Goal: Check status: Check status

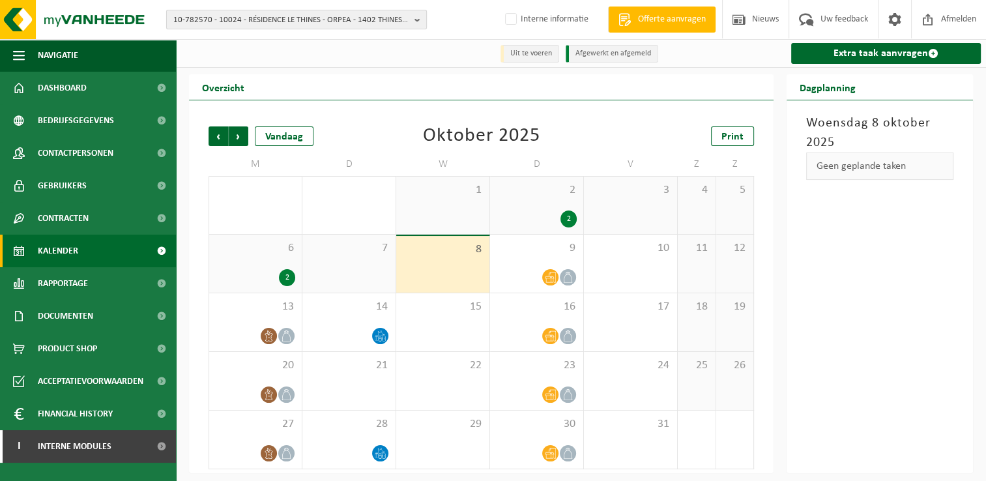
click at [192, 19] on span "10-782570 - 10024 - RÉSIDENCE LE THINES - ORPEA - 1402 THINES, [STREET_ADDRESS]" at bounding box center [291, 20] width 236 height 20
type input "10-996421"
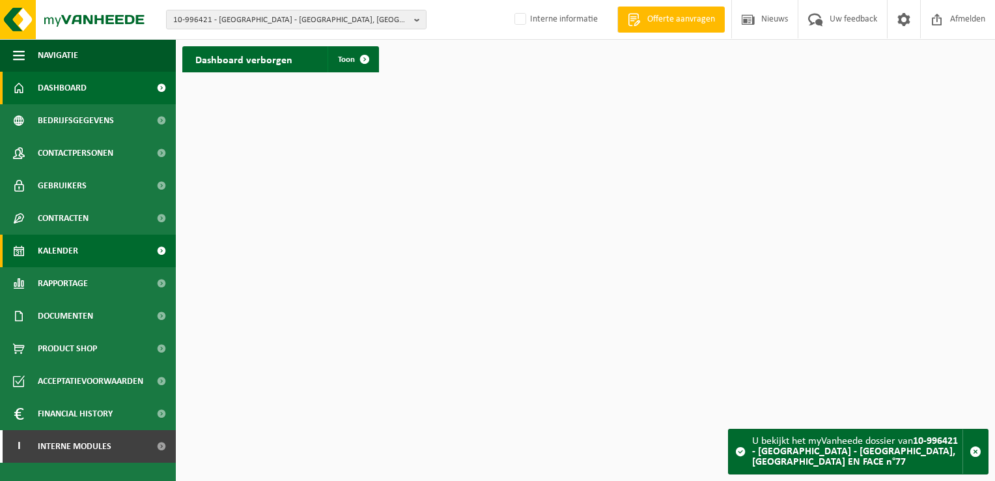
click at [76, 247] on span "Kalender" at bounding box center [58, 251] width 40 height 33
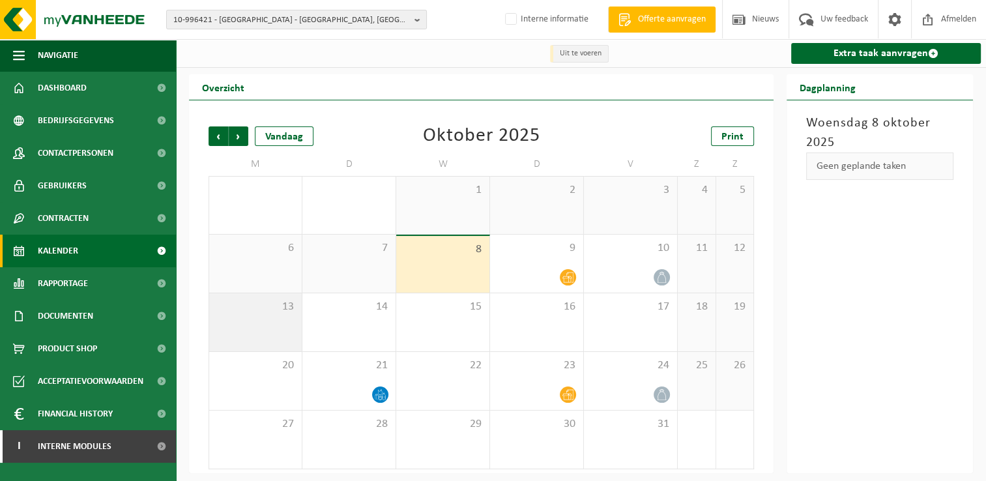
click at [240, 330] on div "13" at bounding box center [255, 322] width 93 height 58
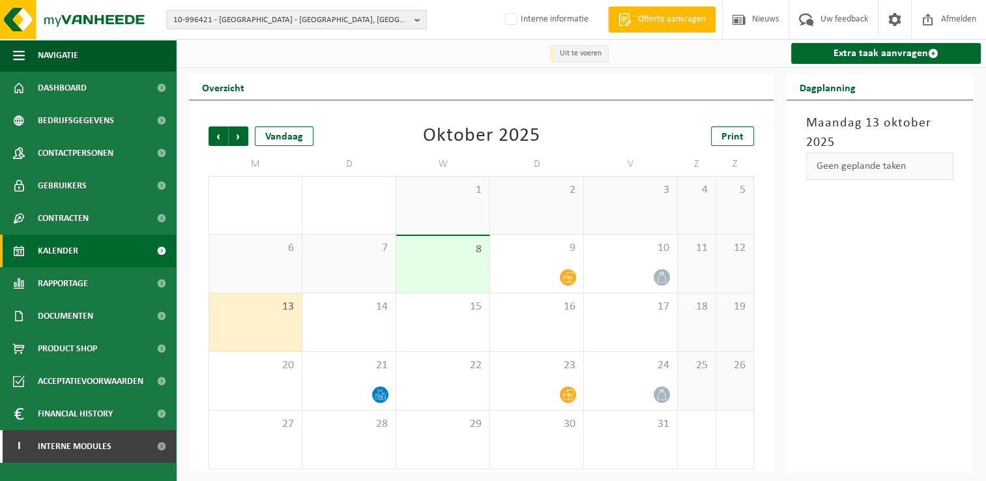
click at [293, 326] on div "13" at bounding box center [255, 322] width 93 height 58
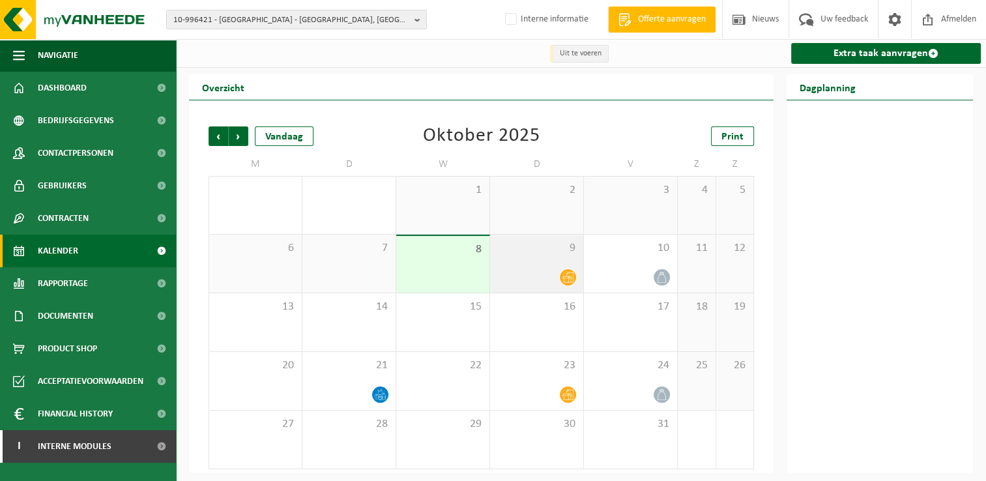
click at [568, 282] on icon at bounding box center [567, 277] width 11 height 10
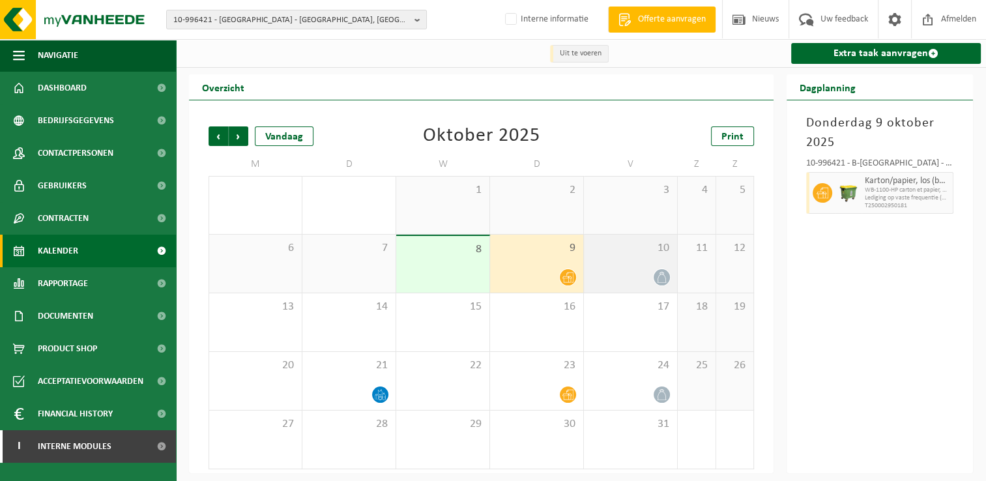
click at [662, 277] on icon at bounding box center [661, 277] width 11 height 11
